Goal: Check status: Verify the current state of an ongoing process or item

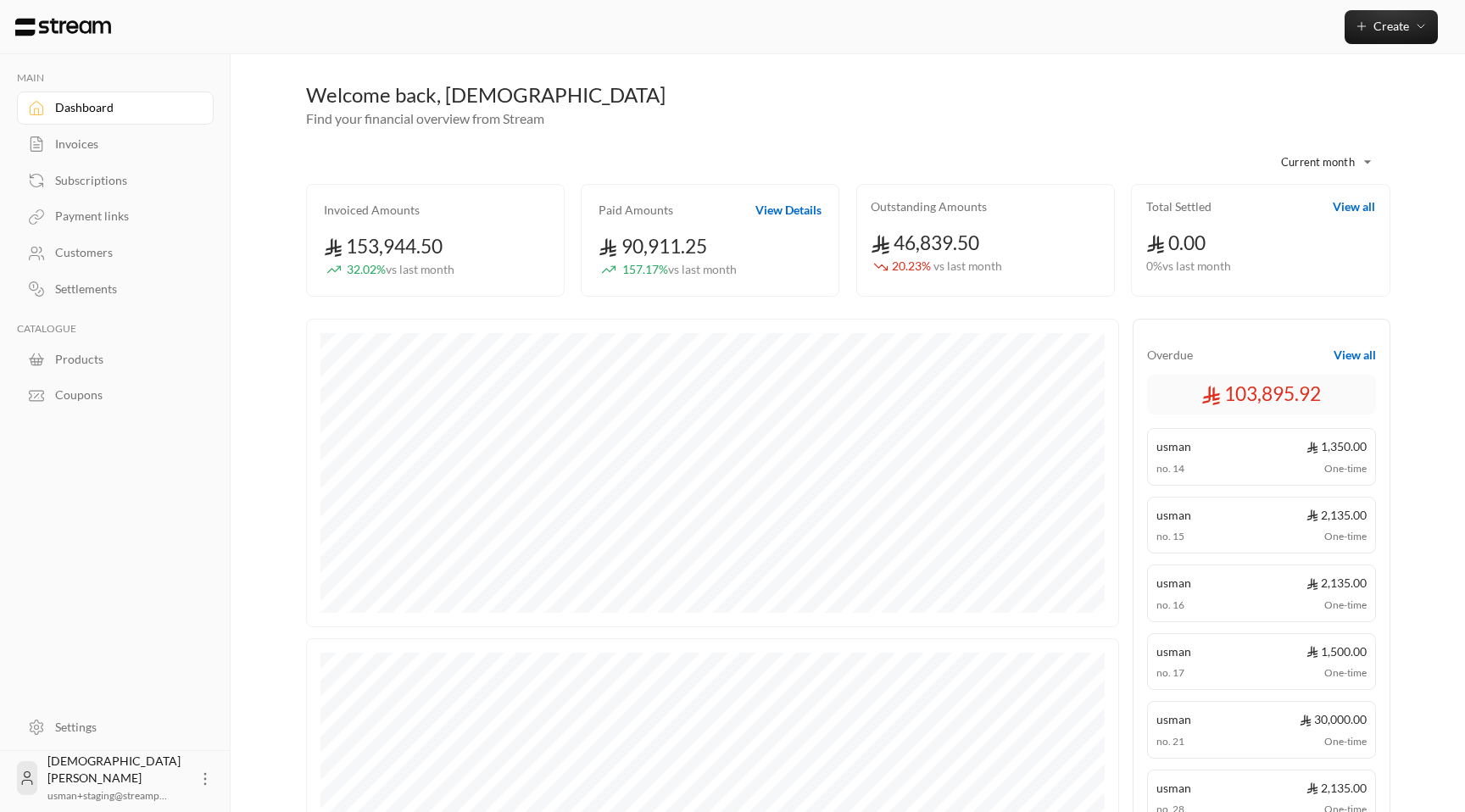
click at [80, 155] on link "Invoices" at bounding box center [116, 145] width 197 height 33
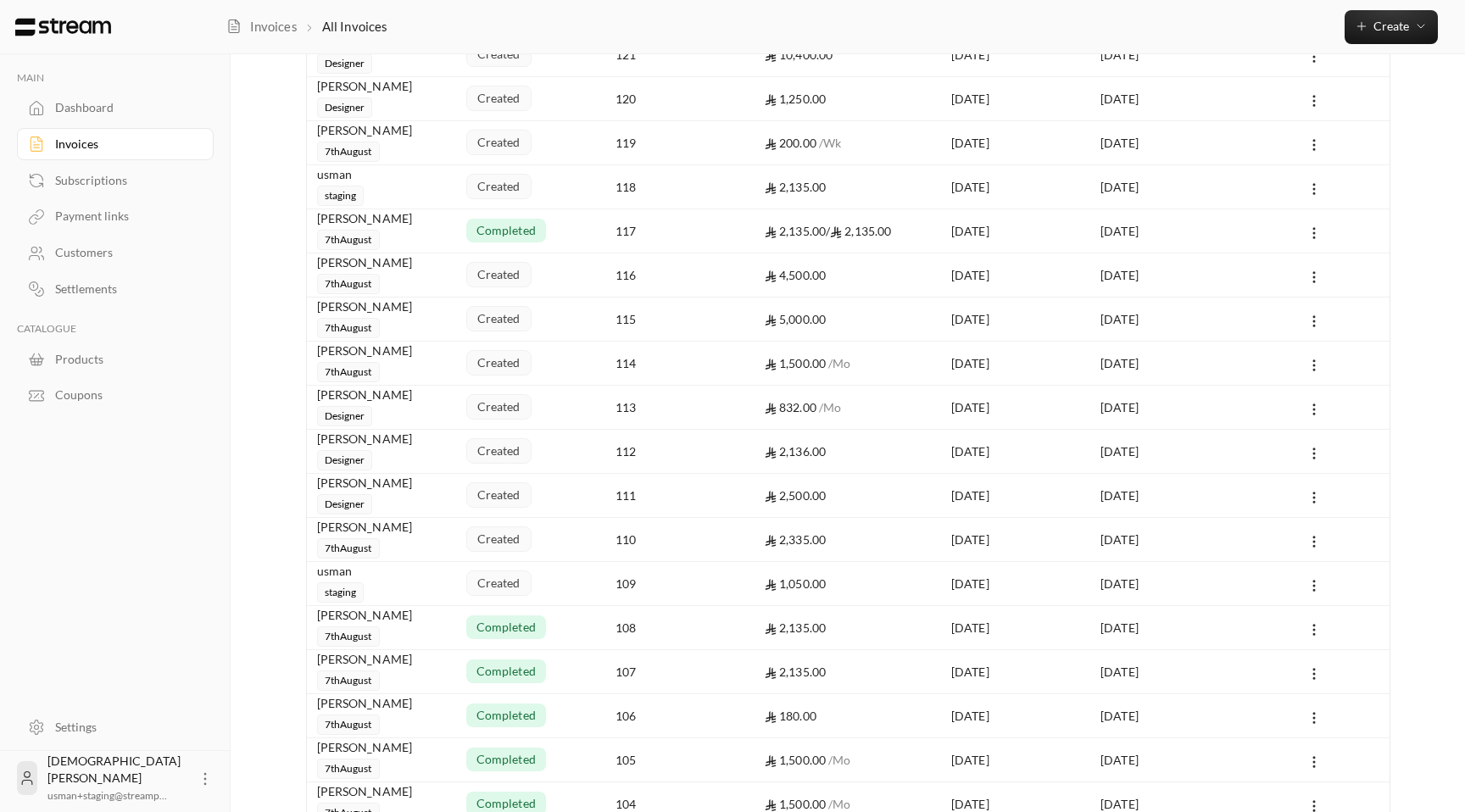
scroll to position [336, 0]
click at [667, 601] on div "109" at bounding box center [679, 586] width 128 height 43
